Goal: Use online tool/utility: Utilize a website feature to perform a specific function

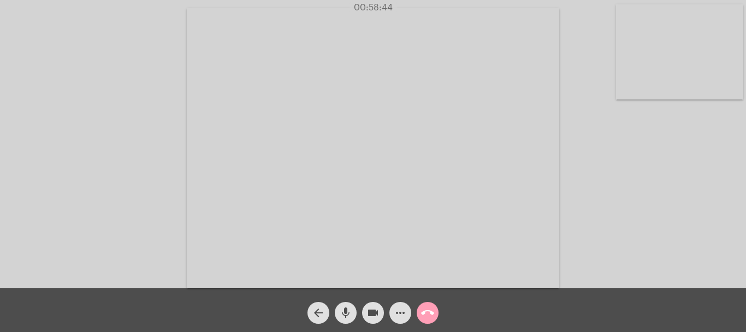
click at [426, 309] on mat-icon "call_end" at bounding box center [427, 312] width 13 height 13
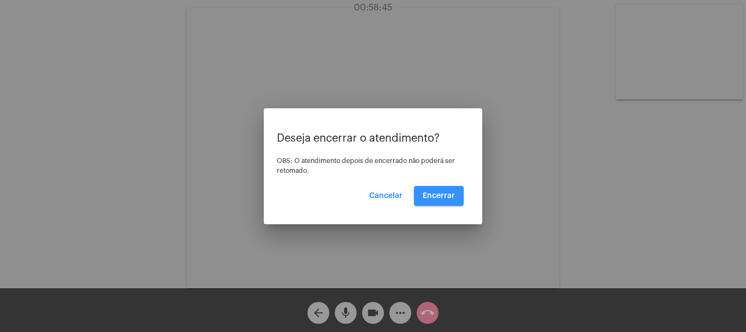
click at [442, 197] on span "Encerrar" at bounding box center [439, 196] width 32 height 8
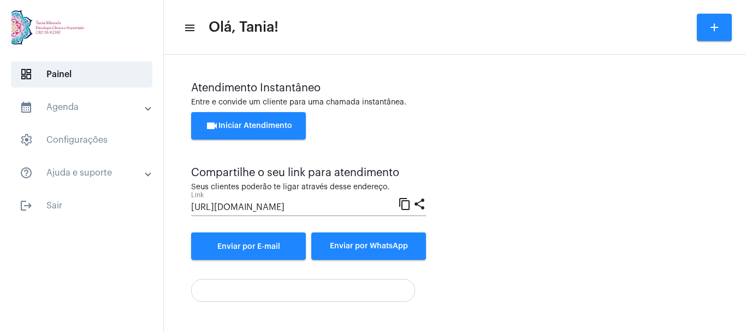
scroll to position [76, 0]
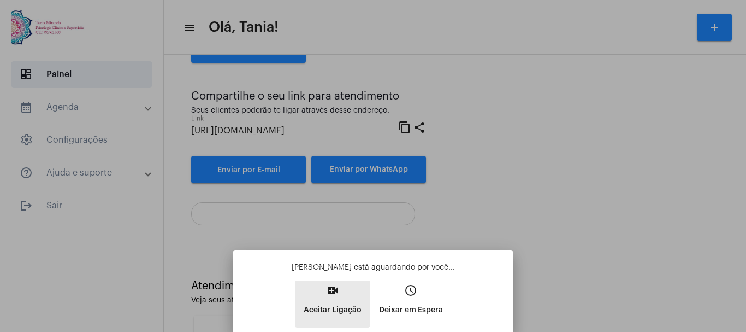
click at [329, 293] on mat-icon "video_call" at bounding box center [332, 290] width 13 height 13
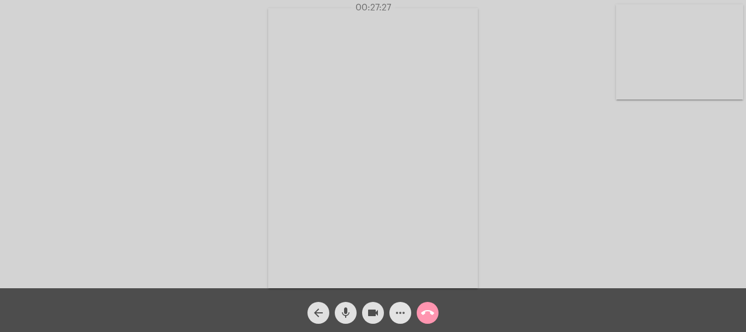
click at [405, 315] on mat-icon "more_horiz" at bounding box center [400, 312] width 13 height 13
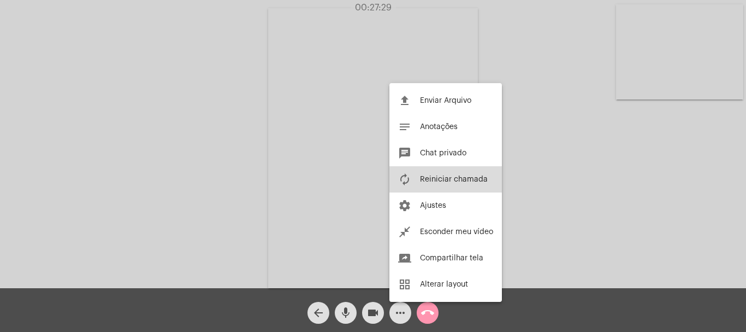
click at [456, 179] on span "Reiniciar chamada" at bounding box center [454, 179] width 68 height 8
